Goal: Ask a question

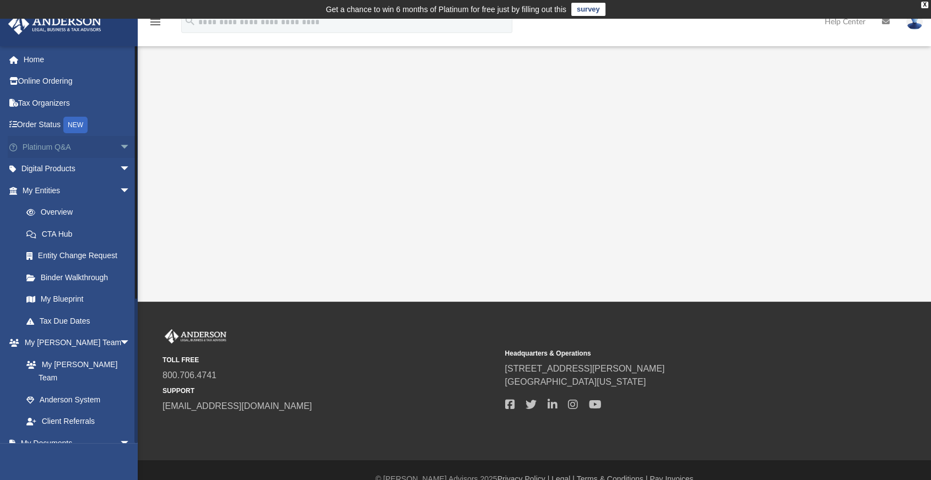
click at [71, 149] on link "Platinum Q&A arrow_drop_down" at bounding box center [77, 147] width 139 height 22
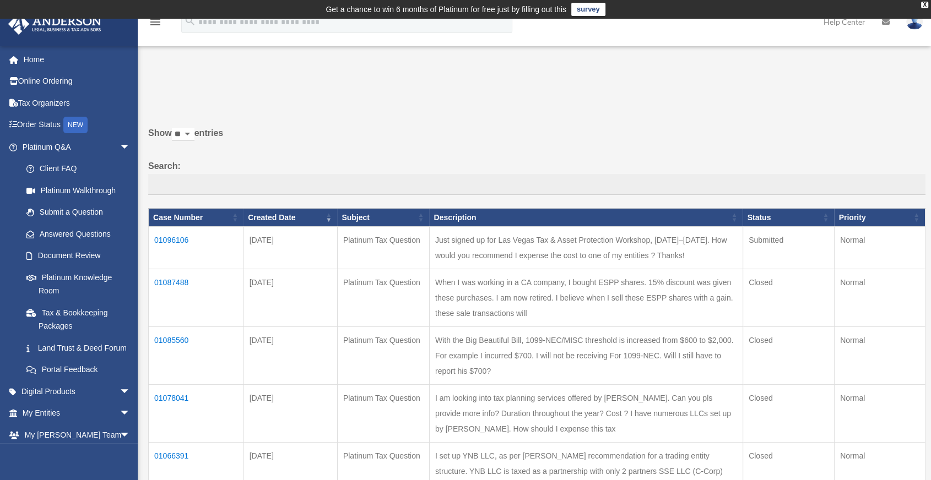
click at [168, 235] on td "01096106" at bounding box center [196, 248] width 95 height 42
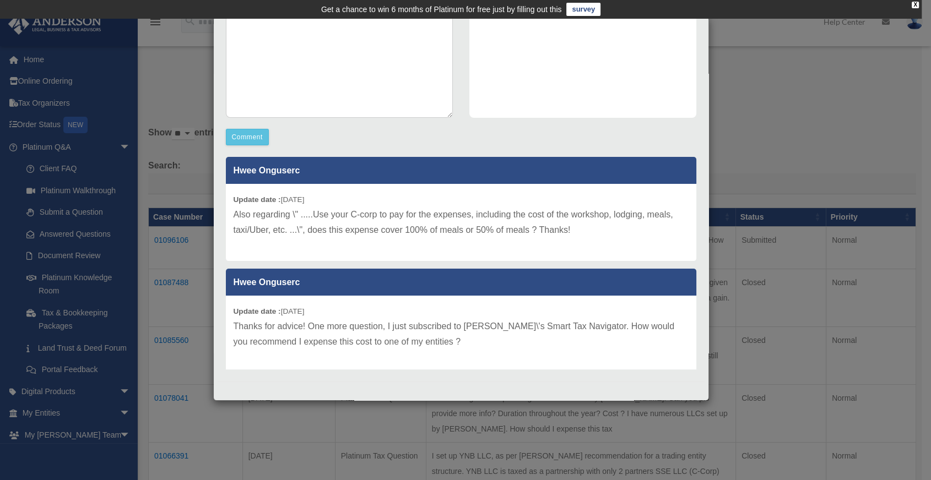
scroll to position [225, 0]
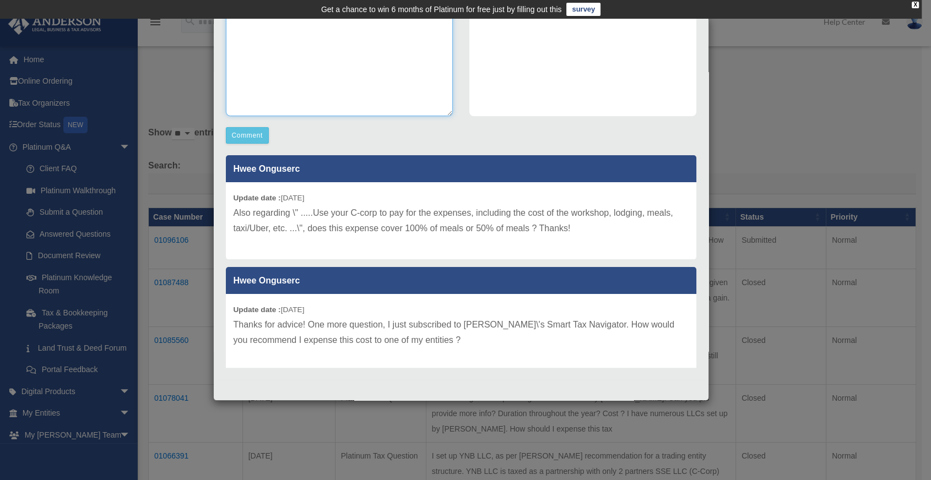
click at [327, 81] on textarea at bounding box center [339, 33] width 227 height 165
click at [185, 75] on div "Case Detail × Platinum Tax Question Case Number 01096106 Created Date September…" at bounding box center [465, 240] width 931 height 480
